Goal: Information Seeking & Learning: Learn about a topic

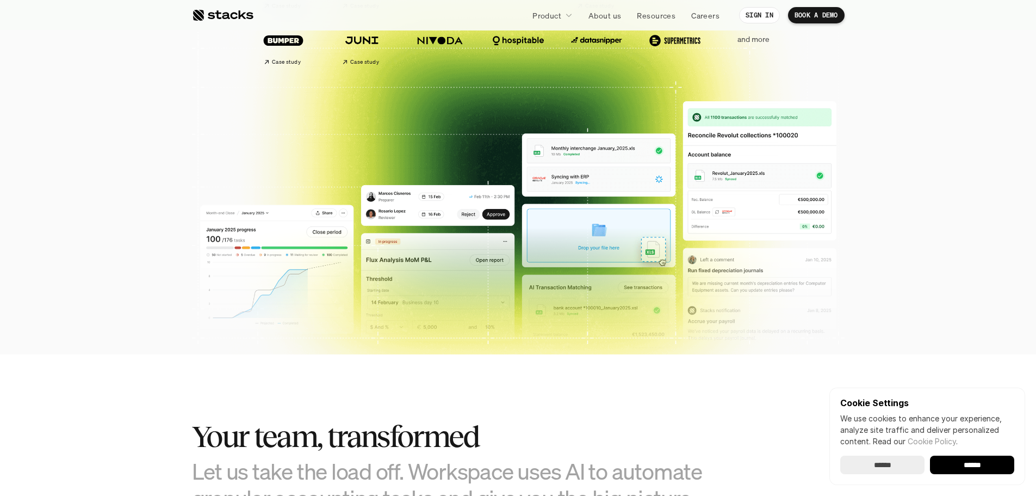
scroll to position [326, 0]
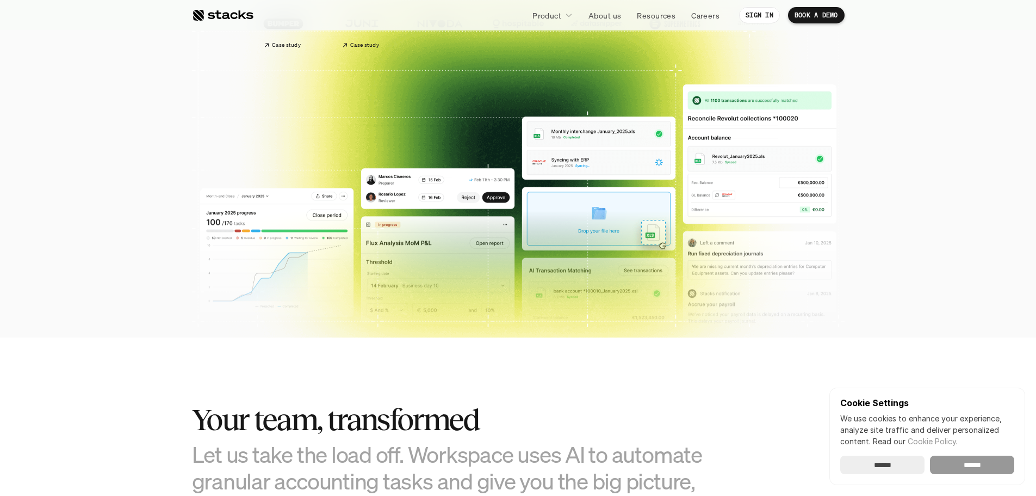
click at [974, 462] on input "******" at bounding box center [972, 464] width 84 height 18
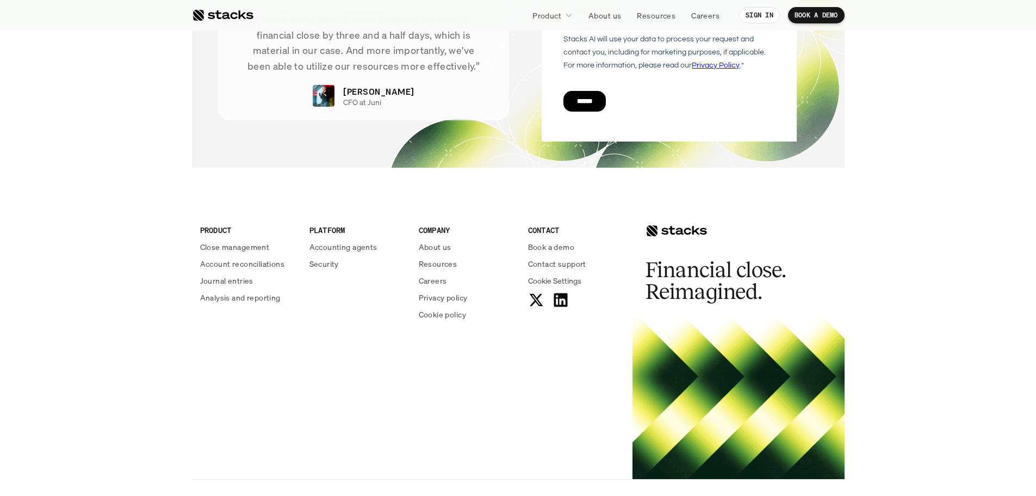
scroll to position [3926, 0]
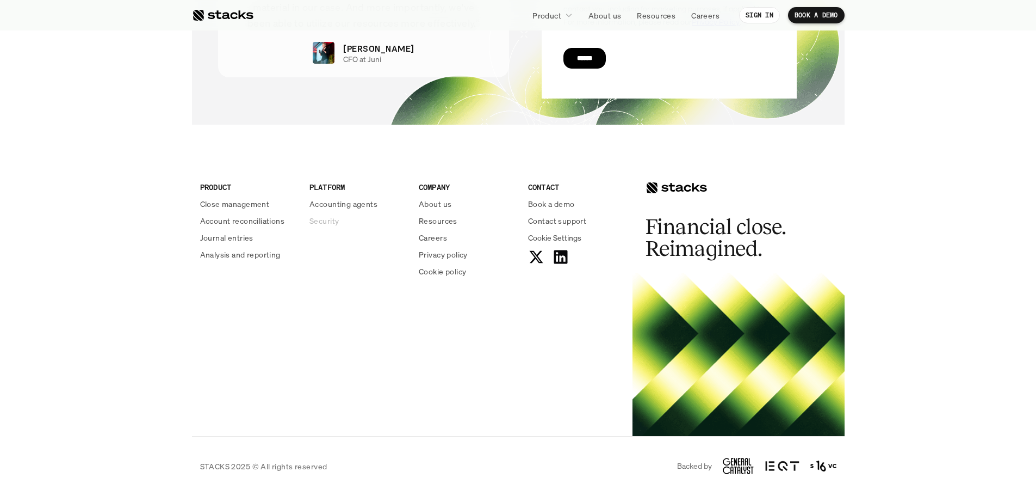
click at [319, 220] on p "Security" at bounding box center [324, 220] width 29 height 11
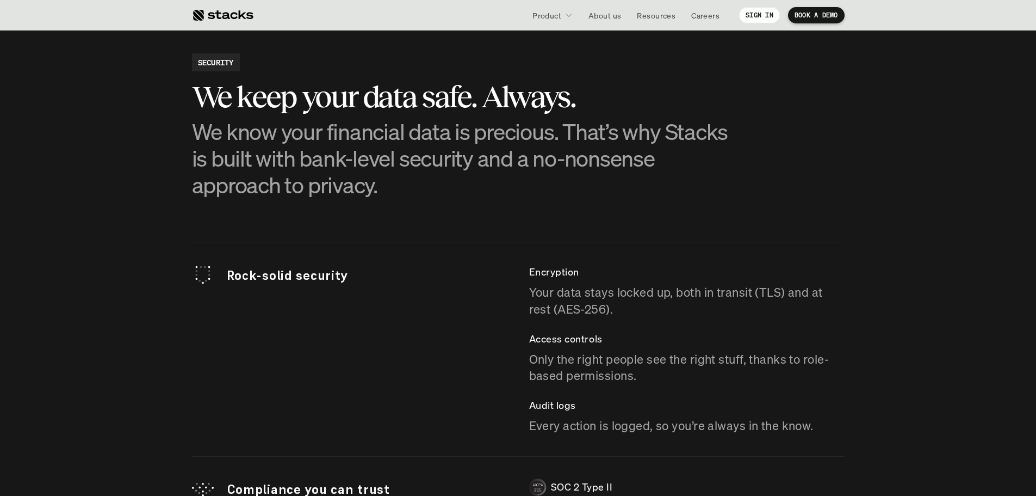
scroll to position [2858, 0]
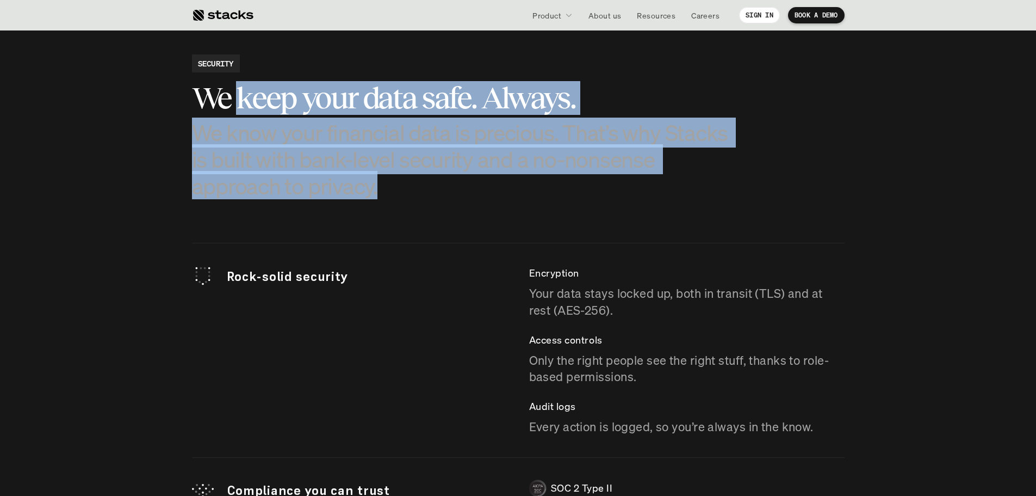
drag, startPoint x: 240, startPoint y: 90, endPoint x: 545, endPoint y: 229, distance: 335.0
click at [545, 229] on section "SECURITY We keep your data safe. Always. We know your financial data is preciou…" at bounding box center [518, 376] width 1036 height 753
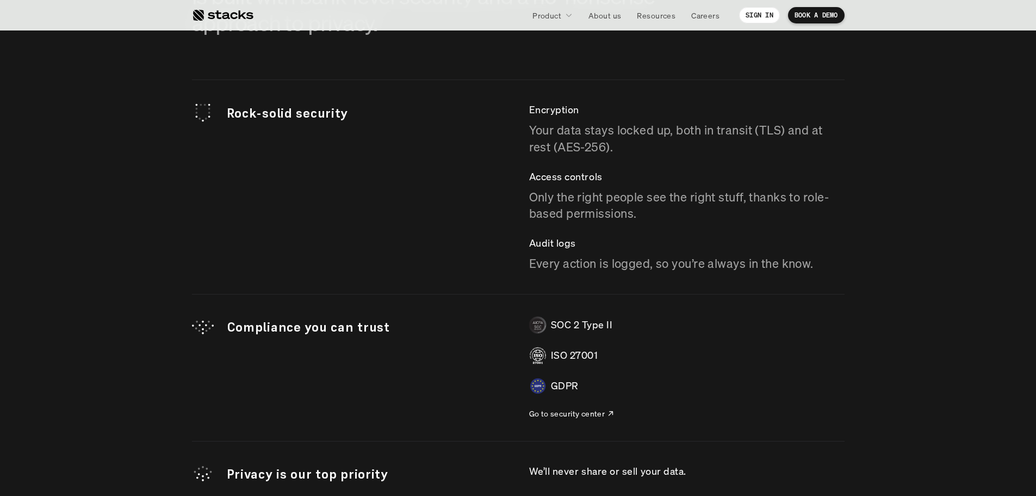
drag, startPoint x: 535, startPoint y: 125, endPoint x: 536, endPoint y: 150, distance: 25.0
click at [536, 139] on p "Your data stays locked up, both in transit (TLS) and at rest (AES-256)." at bounding box center [687, 139] width 316 height 34
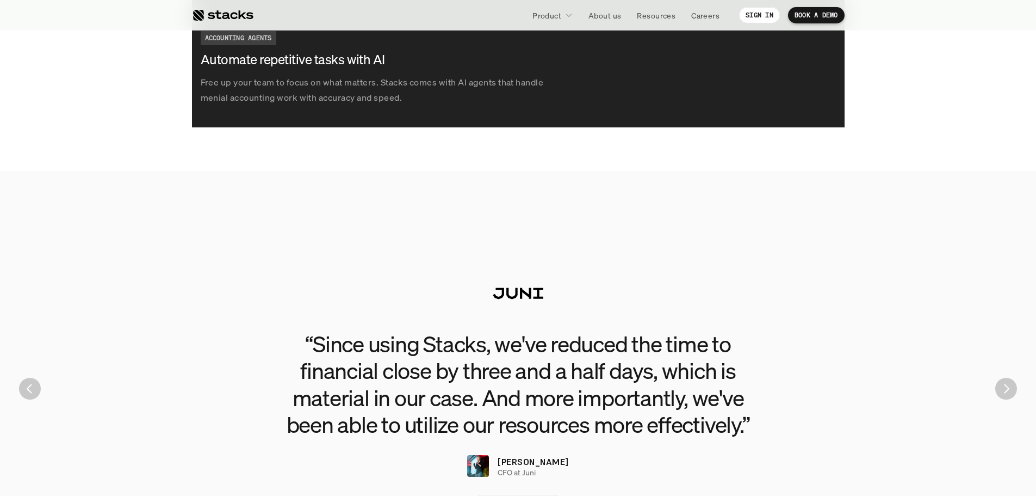
scroll to position [2348, 0]
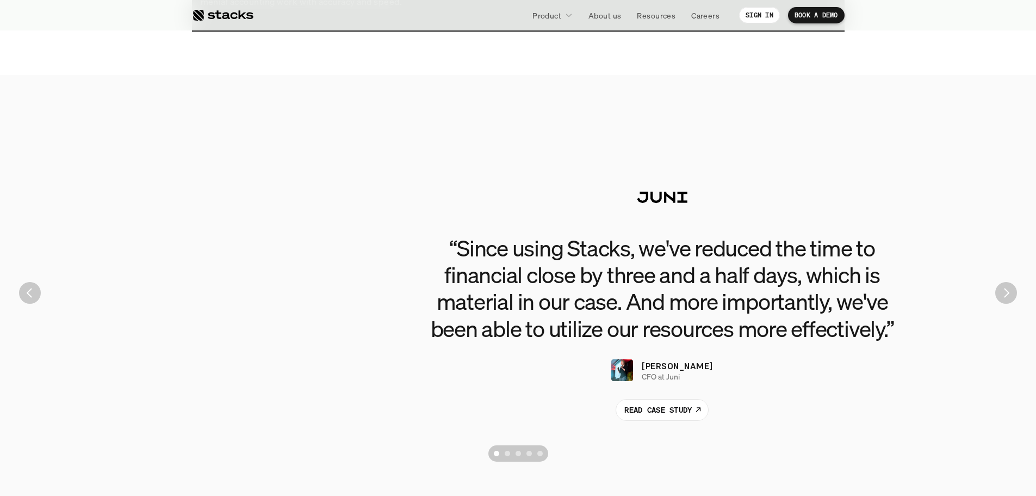
drag, startPoint x: 417, startPoint y: 259, endPoint x: 919, endPoint y: 299, distance: 503.7
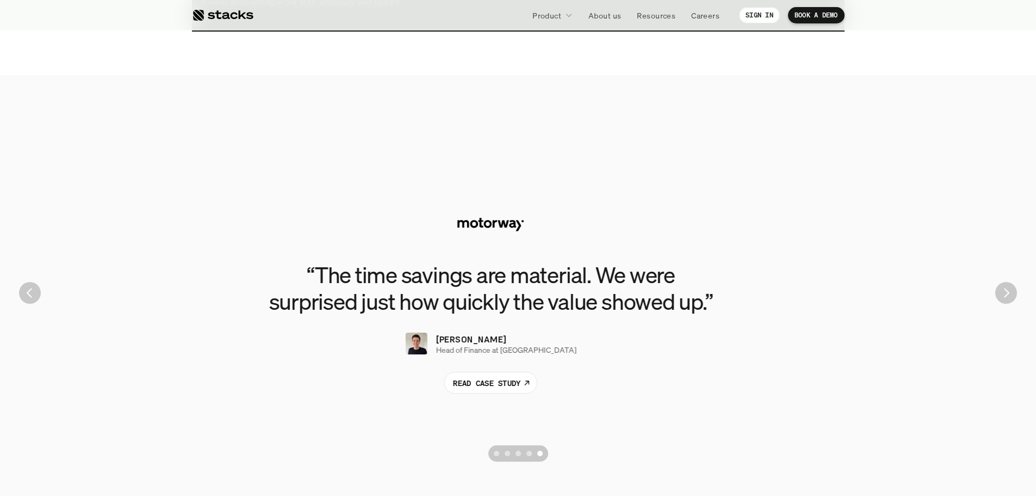
drag, startPoint x: 610, startPoint y: 307, endPoint x: 810, endPoint y: 306, distance: 199.7
click at [736, 308] on h3 "“The time savings are material. We were surprised just how quickly the value sh…" at bounding box center [491, 287] width 490 height 53
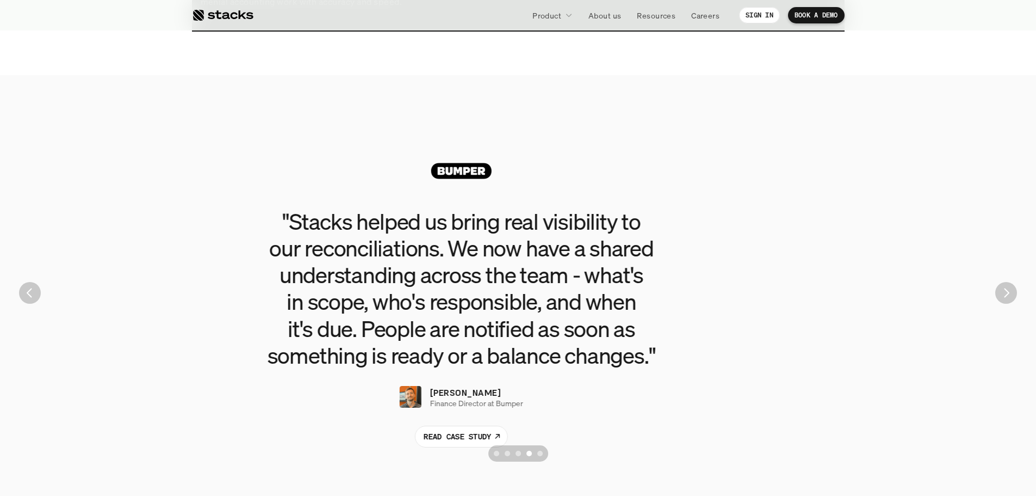
click at [706, 308] on h3 ""Stacks helped us bring real visibility to our reconciliations. We now have a s…" at bounding box center [462, 288] width 490 height 160
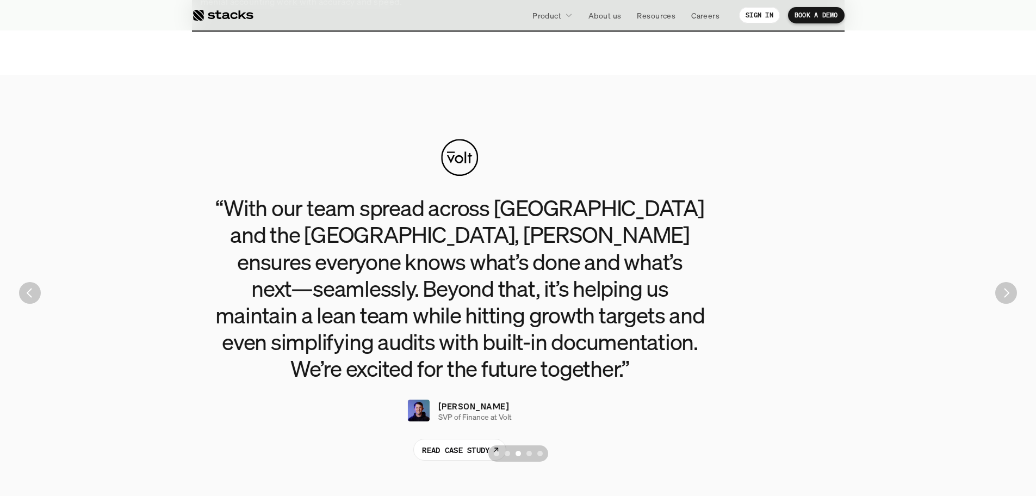
drag, startPoint x: 581, startPoint y: 297, endPoint x: 965, endPoint y: 322, distance: 384.3
click at [704, 327] on h3 "“With our team spread across [GEOGRAPHIC_DATA] and the [GEOGRAPHIC_DATA], [PERS…" at bounding box center [460, 287] width 490 height 187
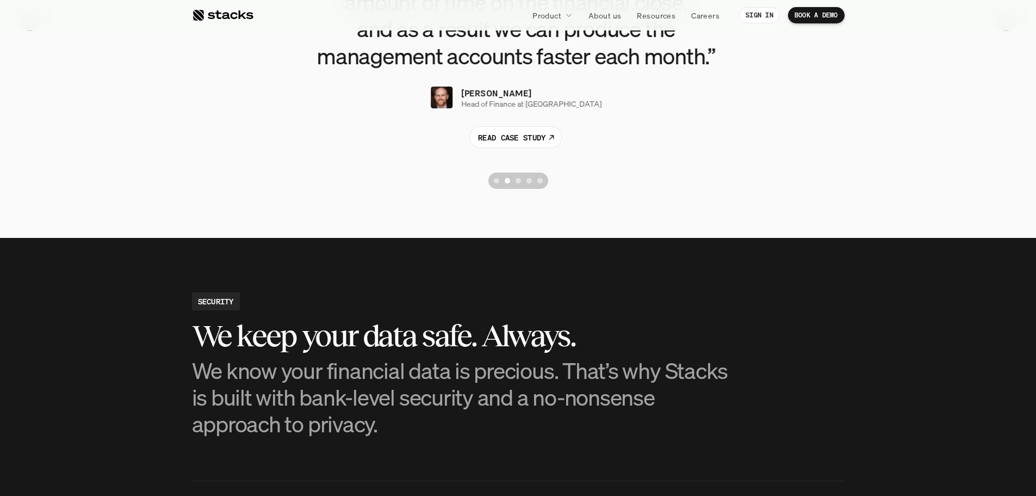
scroll to position [2674, 0]
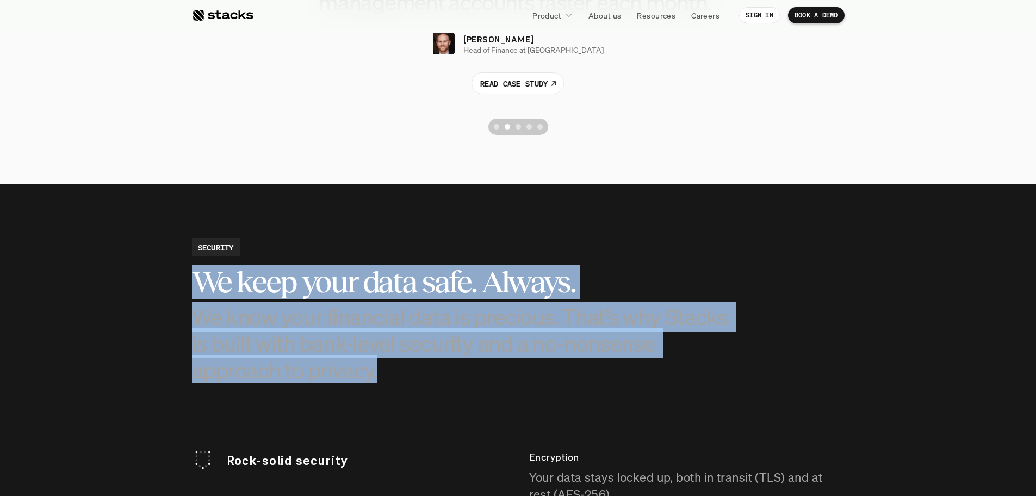
drag, startPoint x: 213, startPoint y: 285, endPoint x: 545, endPoint y: 364, distance: 341.3
click at [545, 364] on div "We keep your data safe. Always. We know your financial data is precious. That’s…" at bounding box center [464, 324] width 544 height 118
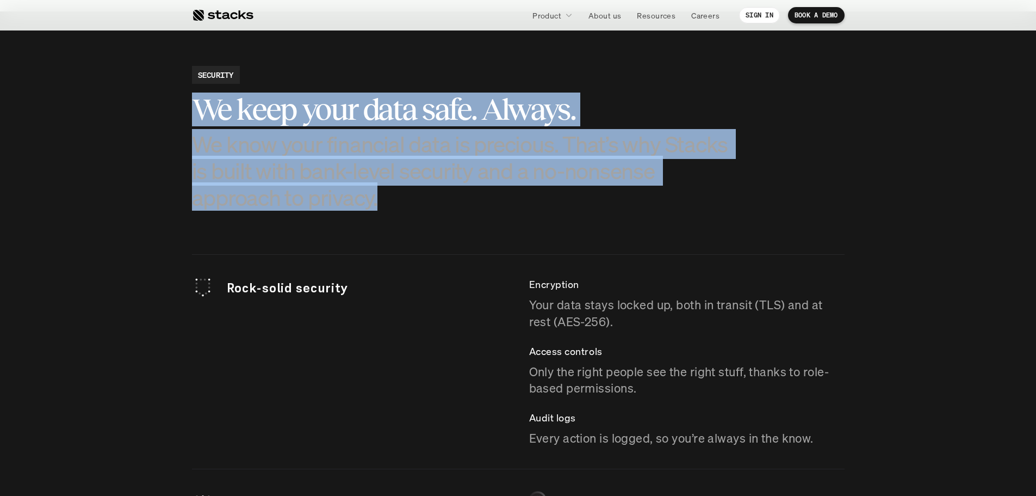
scroll to position [2946, 0]
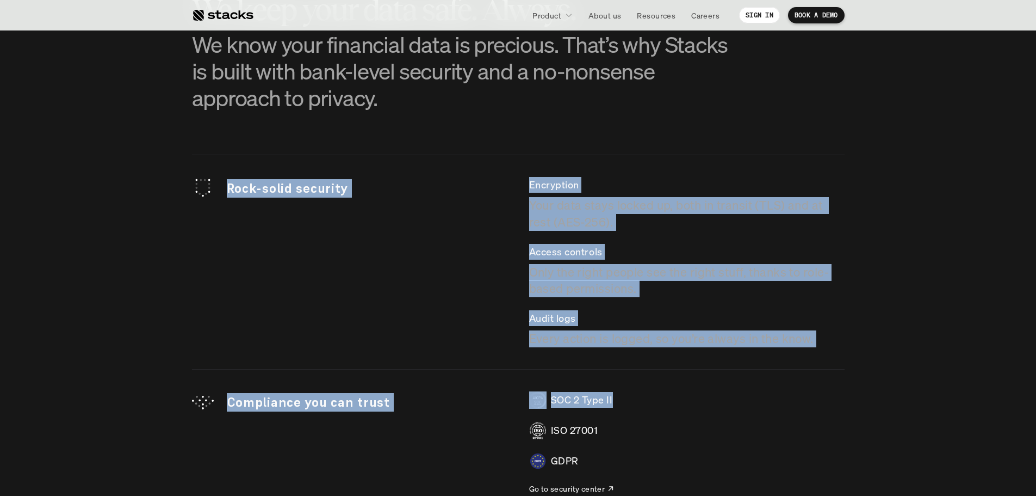
drag, startPoint x: 212, startPoint y: 184, endPoint x: 667, endPoint y: 386, distance: 497.3
click at [667, 386] on div "Rock-solid security Encryption Your data stays locked up, both in transit (TLS)…" at bounding box center [518, 382] width 653 height 456
click at [644, 319] on p "Audit logs" at bounding box center [687, 318] width 316 height 16
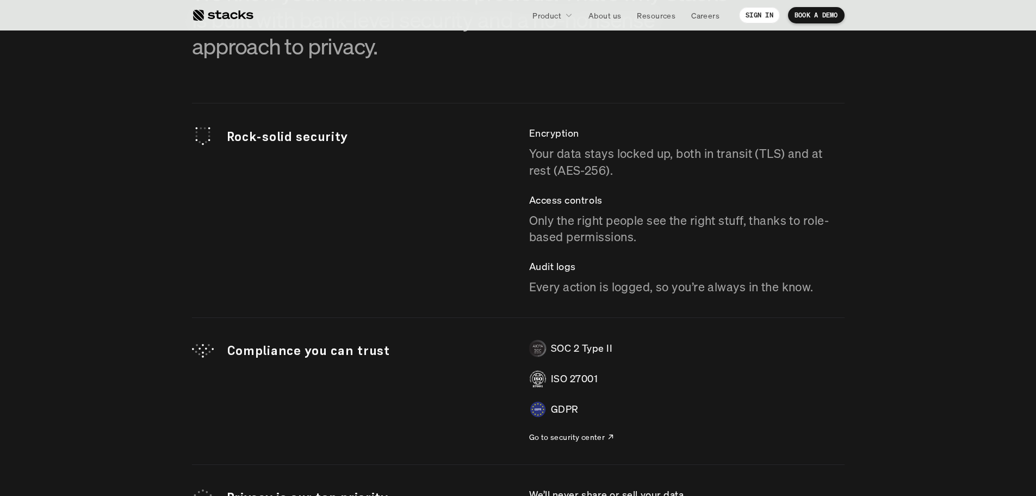
scroll to position [3055, 0]
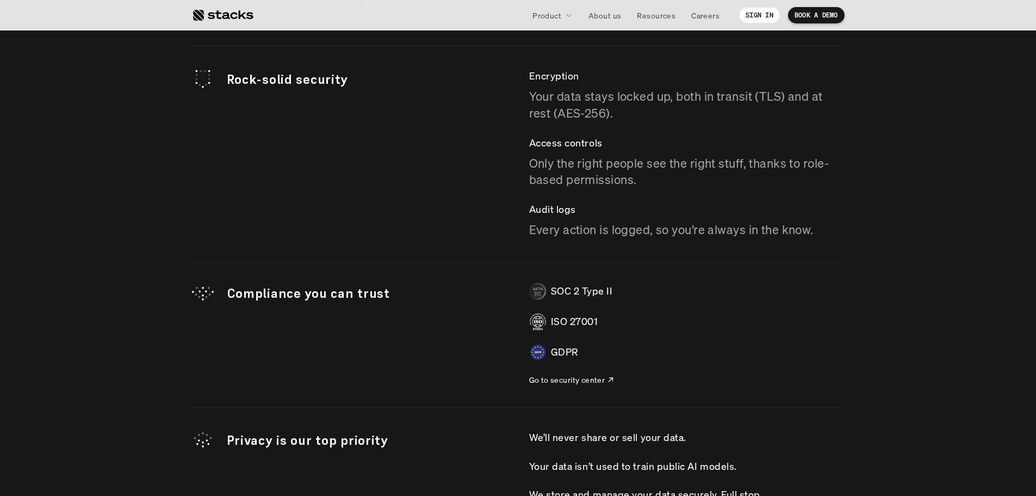
click at [535, 326] on div at bounding box center [537, 321] width 17 height 17
drag, startPoint x: 579, startPoint y: 349, endPoint x: 523, endPoint y: 350, distance: 56.0
click at [523, 351] on div "Compliance you can trust SOC 2 Type II ISO 27001 GDPR Go to security center" at bounding box center [518, 333] width 653 height 103
click at [516, 345] on div "Compliance you can trust SOC 2 Type II ISO 27001 GDPR Go to security center" at bounding box center [518, 333] width 653 height 103
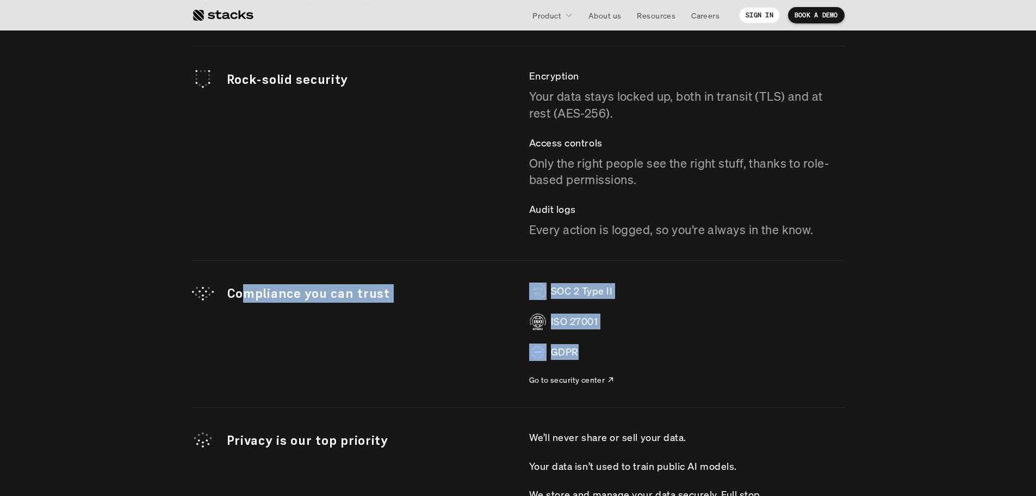
drag, startPoint x: 243, startPoint y: 293, endPoint x: 588, endPoint y: 350, distance: 350.1
click at [579, 341] on div "Compliance you can trust SOC 2 Type II ISO 27001 GDPR Go to security center" at bounding box center [518, 333] width 653 height 103
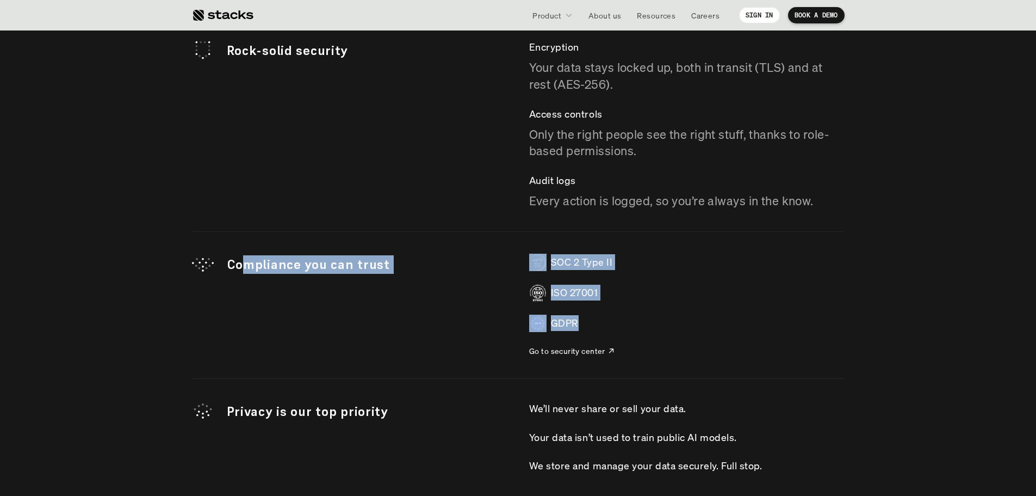
scroll to position [3110, 0]
